Goal: Check status

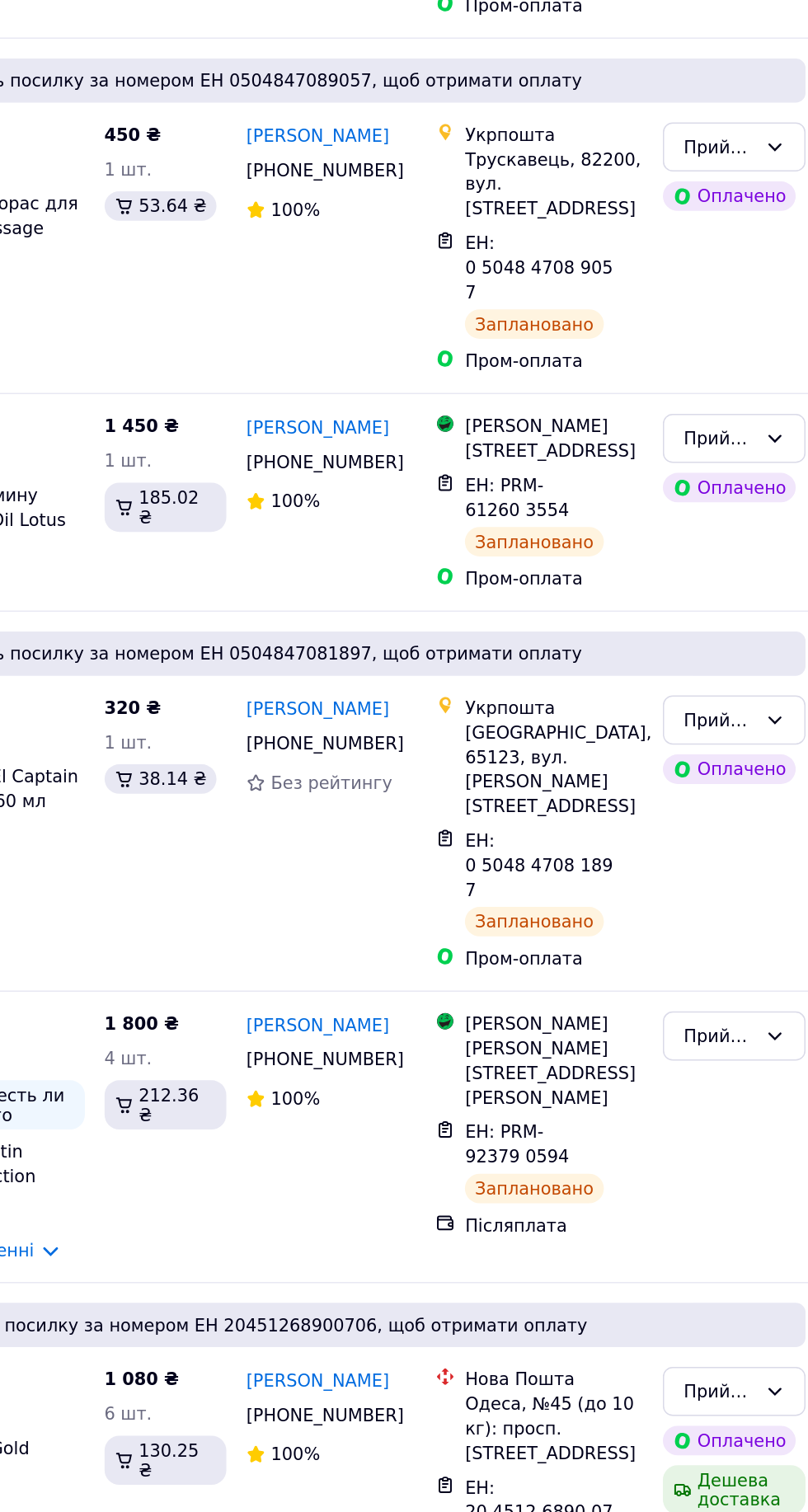
scroll to position [868, 0]
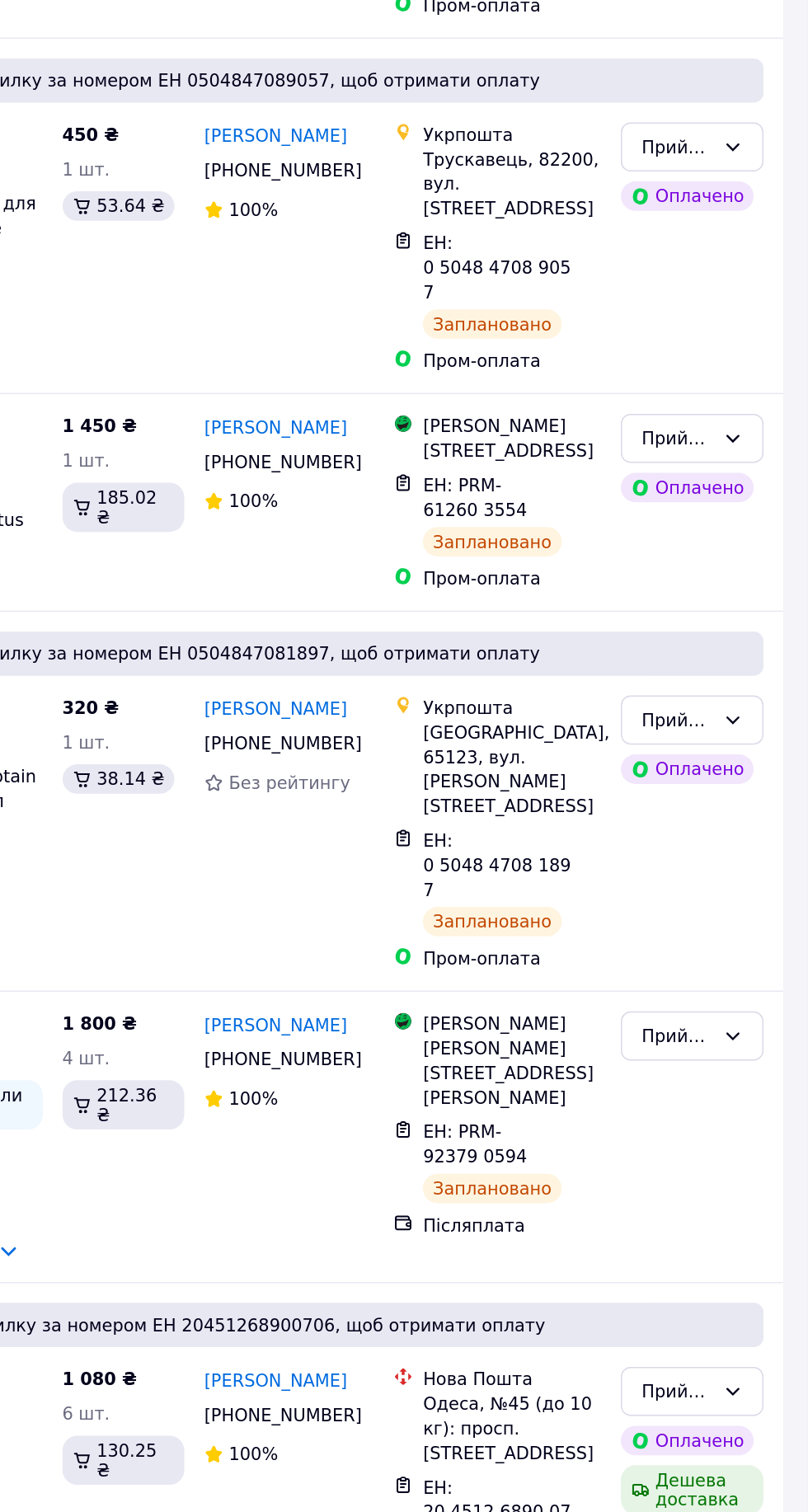
click at [607, 881] on span "ЕН: 0 5048 4708 1897" at bounding box center [600, 904] width 99 height 47
click at [663, 897] on icon at bounding box center [665, 904] width 13 height 13
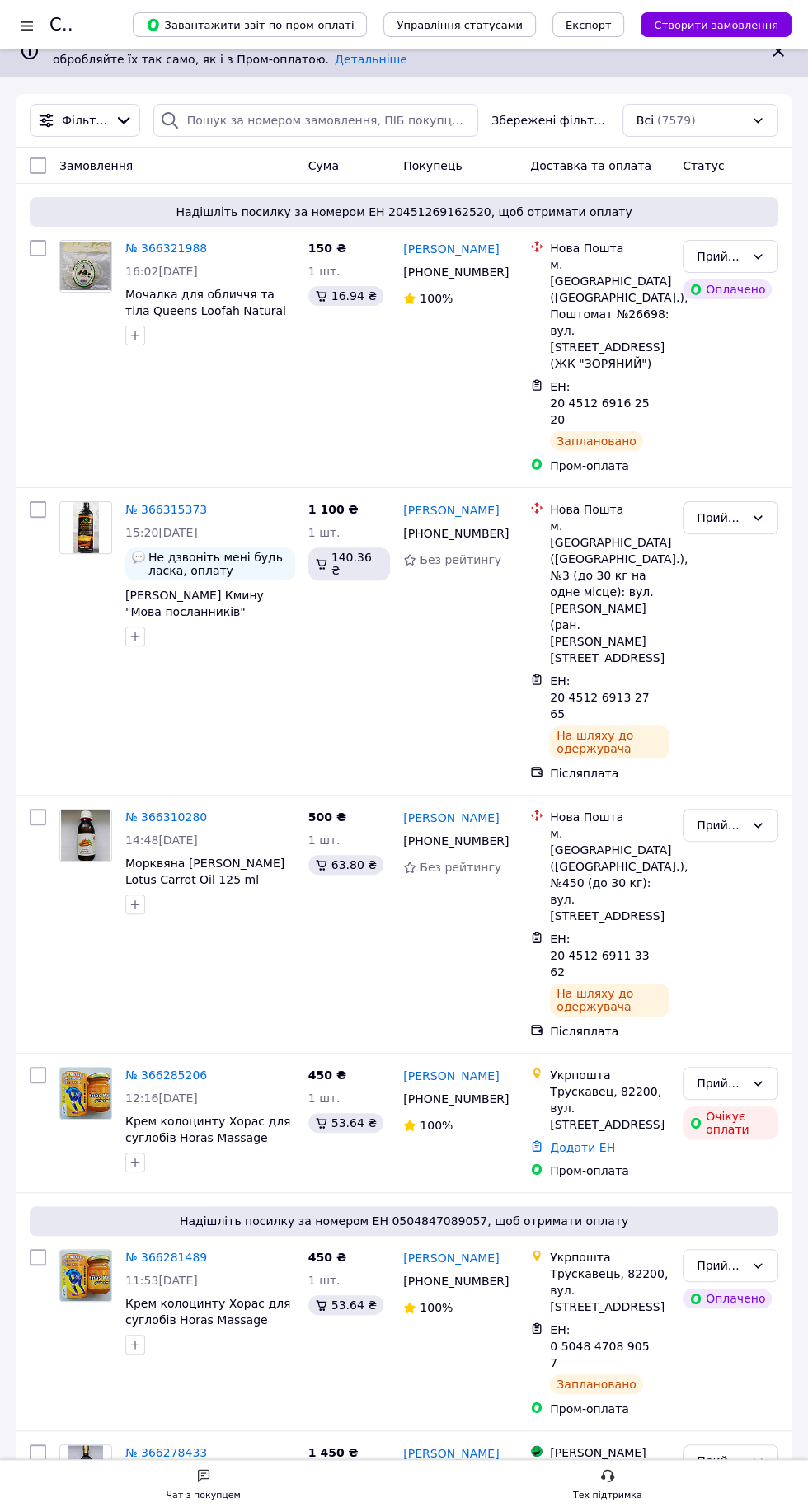
scroll to position [0, 0]
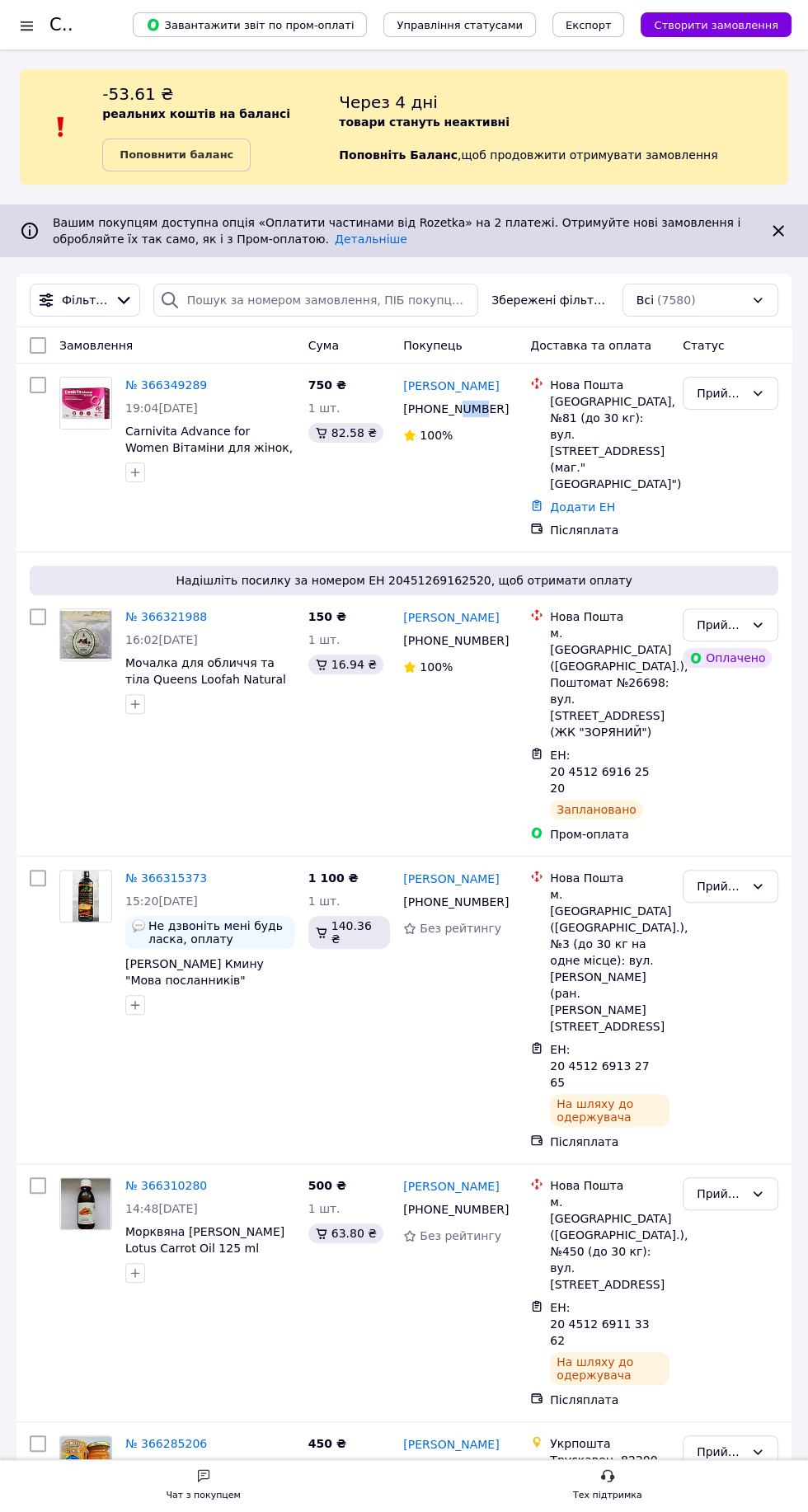
click at [509, 407] on icon at bounding box center [511, 408] width 13 height 13
